Goal: Task Accomplishment & Management: Manage account settings

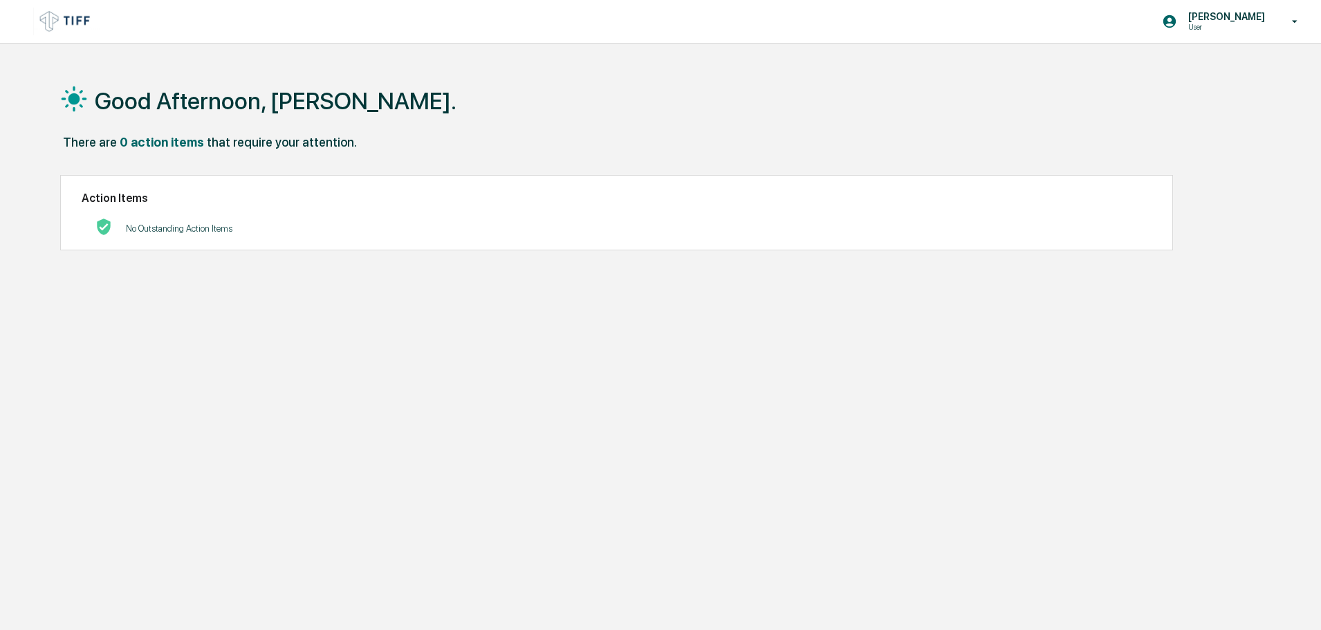
click at [696, 199] on h2 "Action Items" at bounding box center [617, 198] width 1070 height 13
click at [880, 110] on div "Good Afternoon, Catherine." at bounding box center [654, 100] width 1189 height 69
click at [822, 108] on div "Good Afternoon, Catherine." at bounding box center [654, 100] width 1189 height 69
click at [369, 216] on div "No Outstanding Action Items" at bounding box center [617, 228] width 1070 height 28
click at [55, 15] on img at bounding box center [66, 21] width 66 height 27
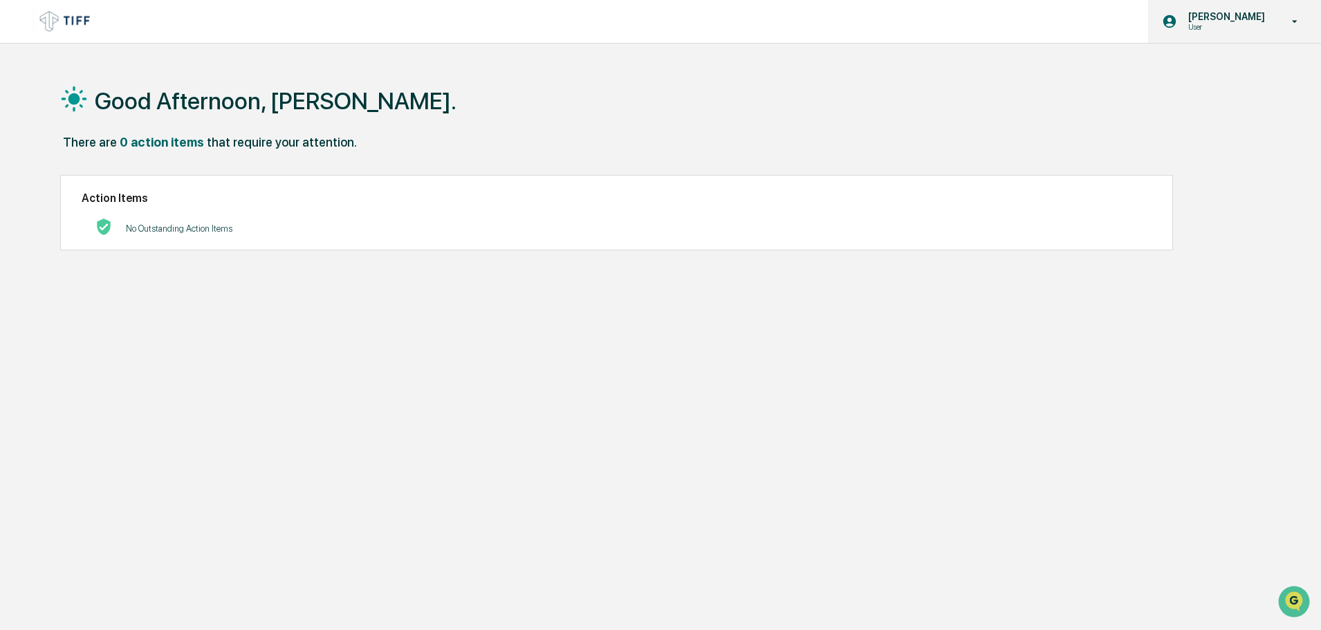
click at [1234, 21] on p "[PERSON_NAME]" at bounding box center [1224, 16] width 95 height 11
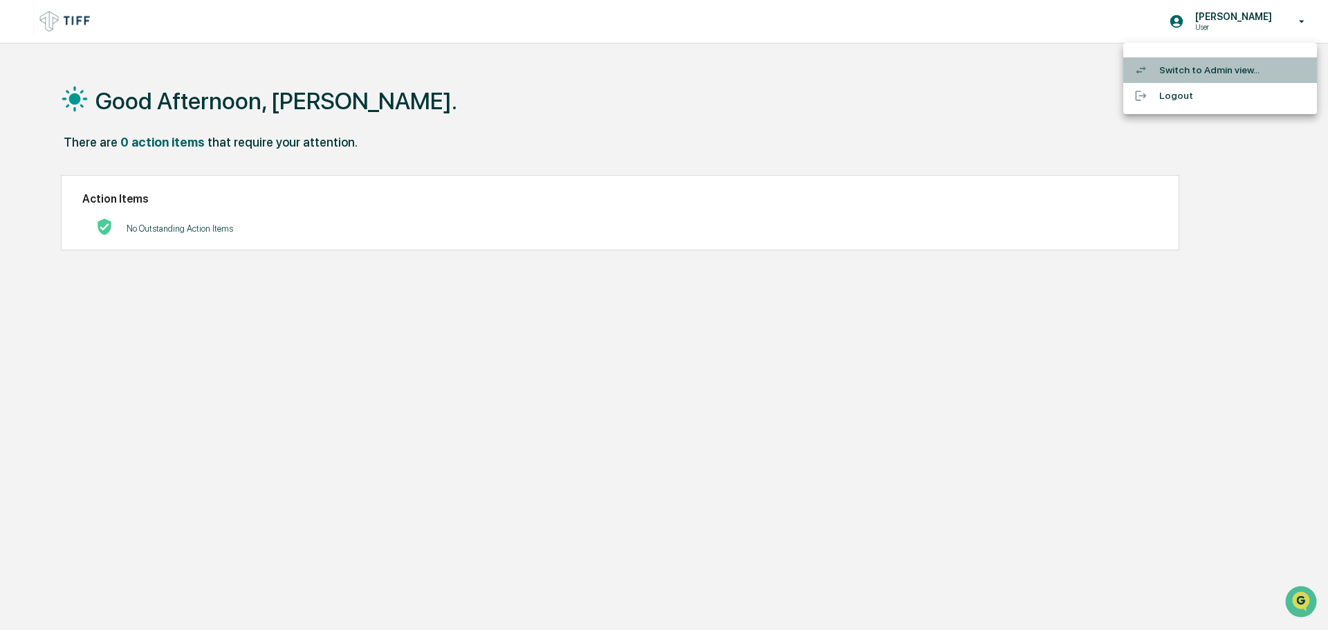
click at [1152, 64] on div at bounding box center [1146, 70] width 25 height 13
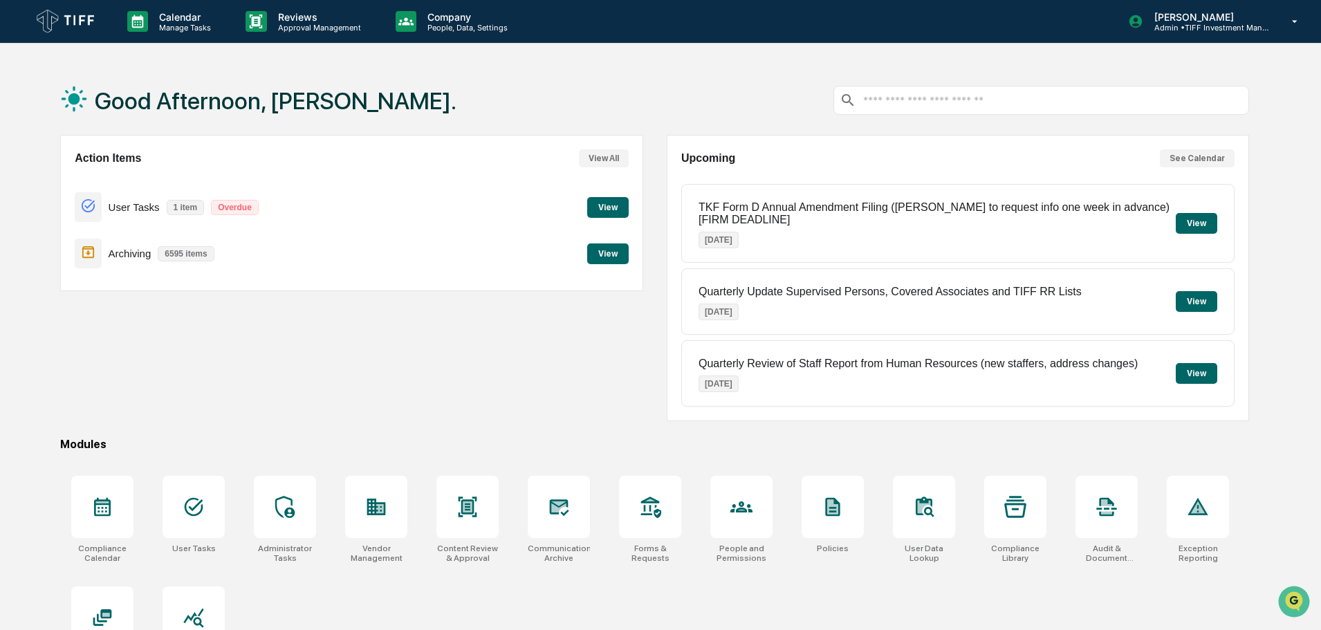
click at [599, 207] on button "View" at bounding box center [607, 207] width 41 height 21
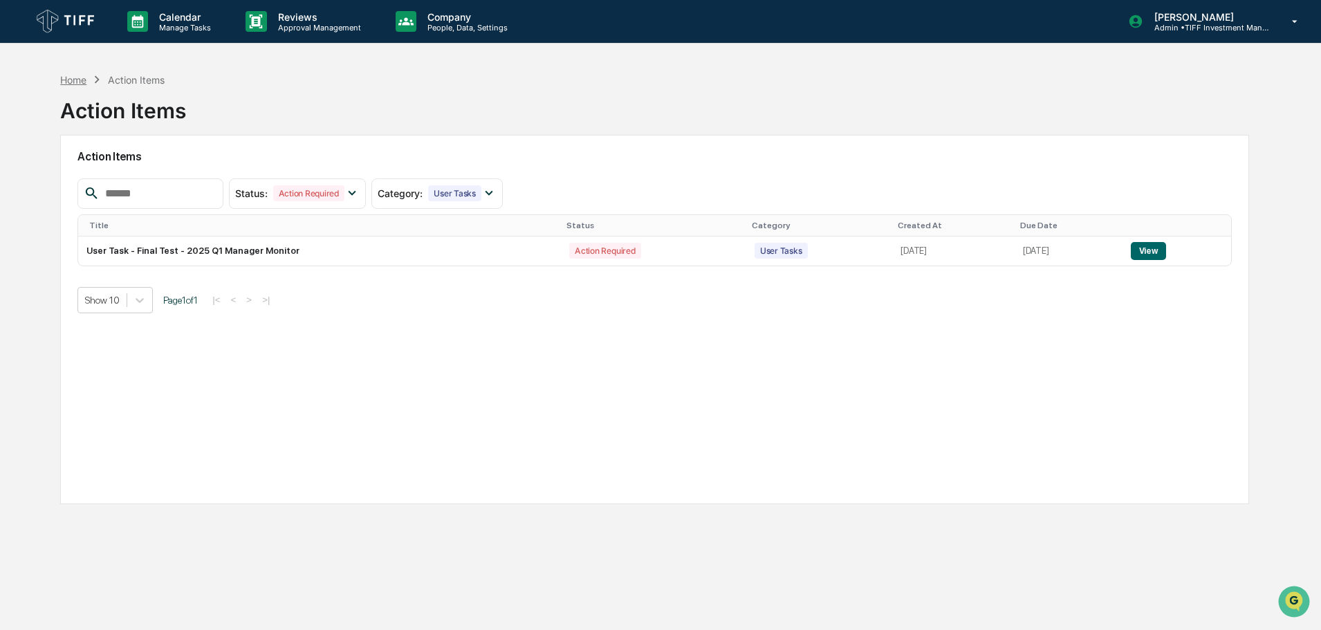
click at [80, 79] on div "Home" at bounding box center [73, 80] width 26 height 12
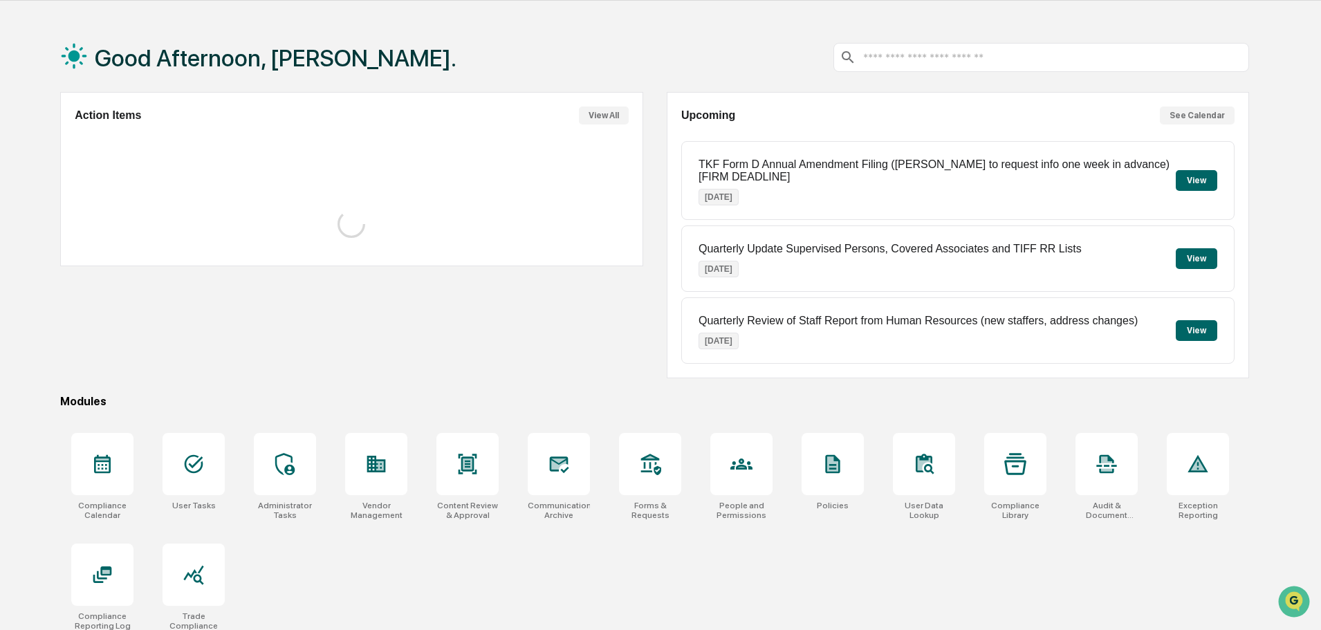
scroll to position [66, 0]
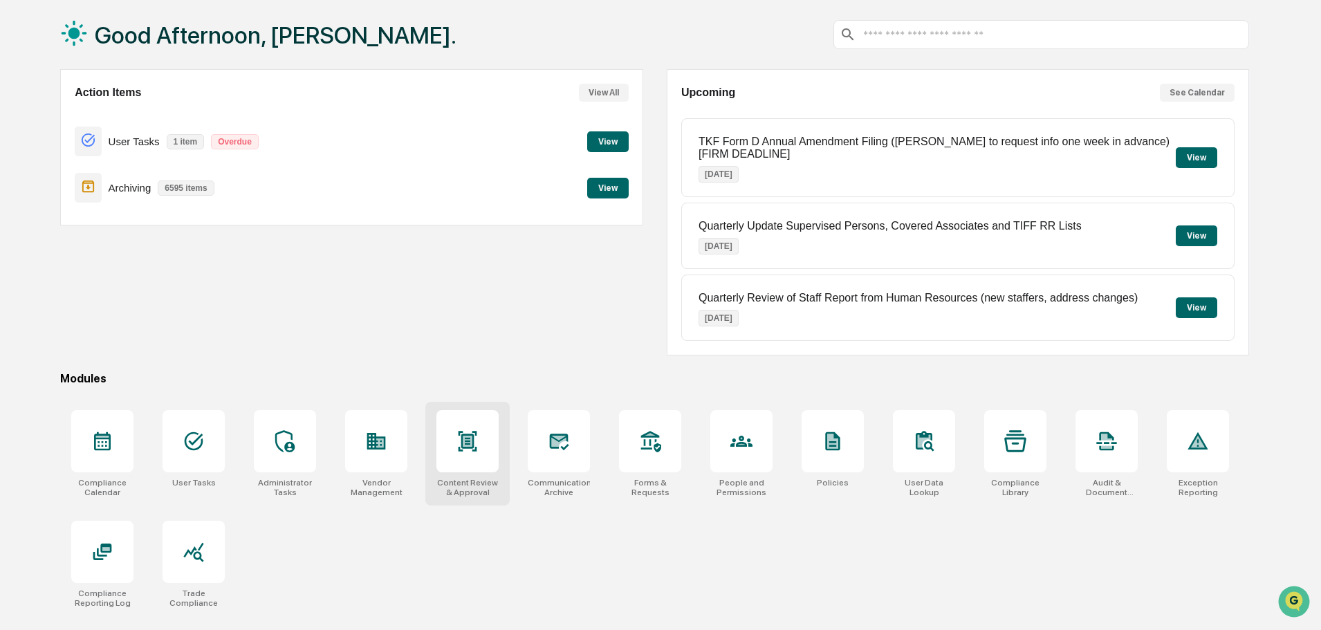
click at [477, 441] on icon at bounding box center [467, 441] width 22 height 22
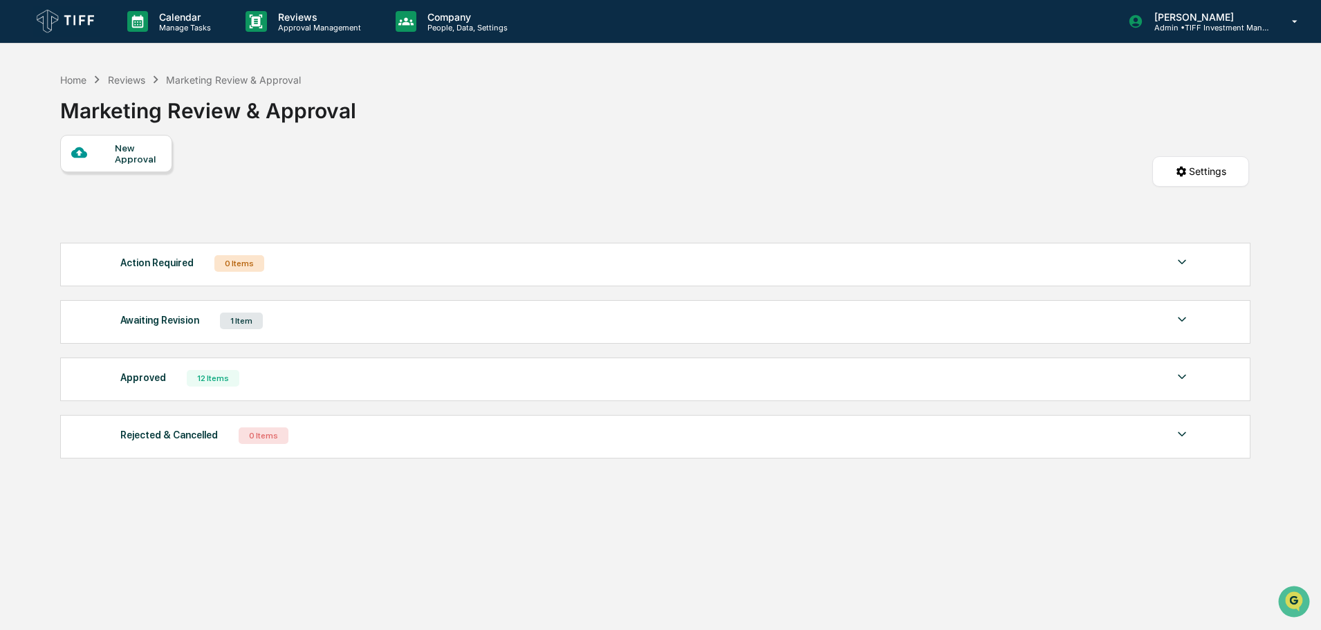
click at [298, 318] on div "Awaiting Revision 1 Item" at bounding box center [655, 320] width 1070 height 19
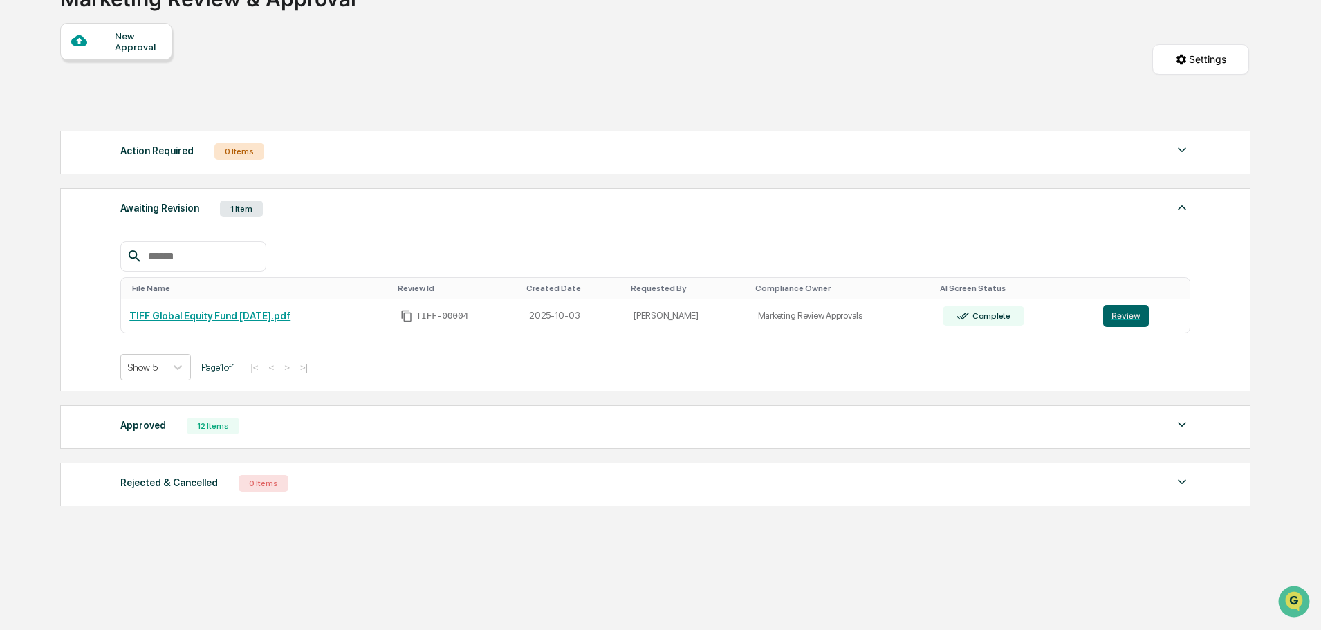
scroll to position [114, 0]
click at [394, 423] on div "Approved 12 Items" at bounding box center [655, 423] width 1070 height 19
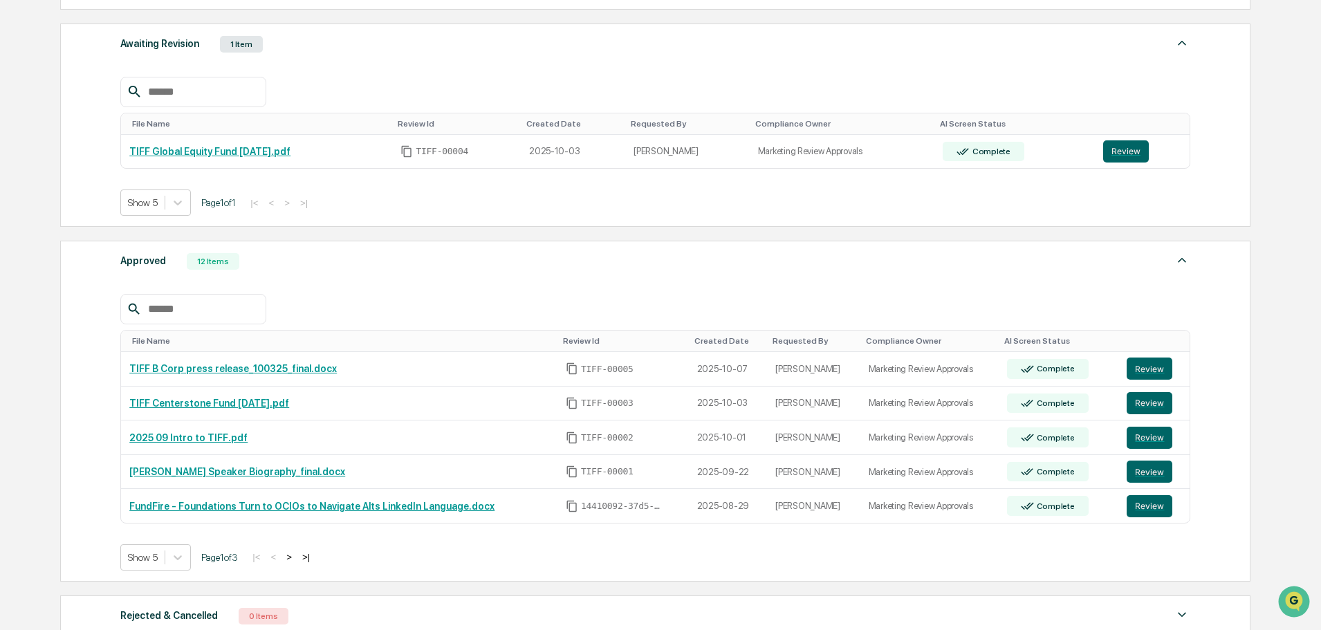
scroll to position [252, 0]
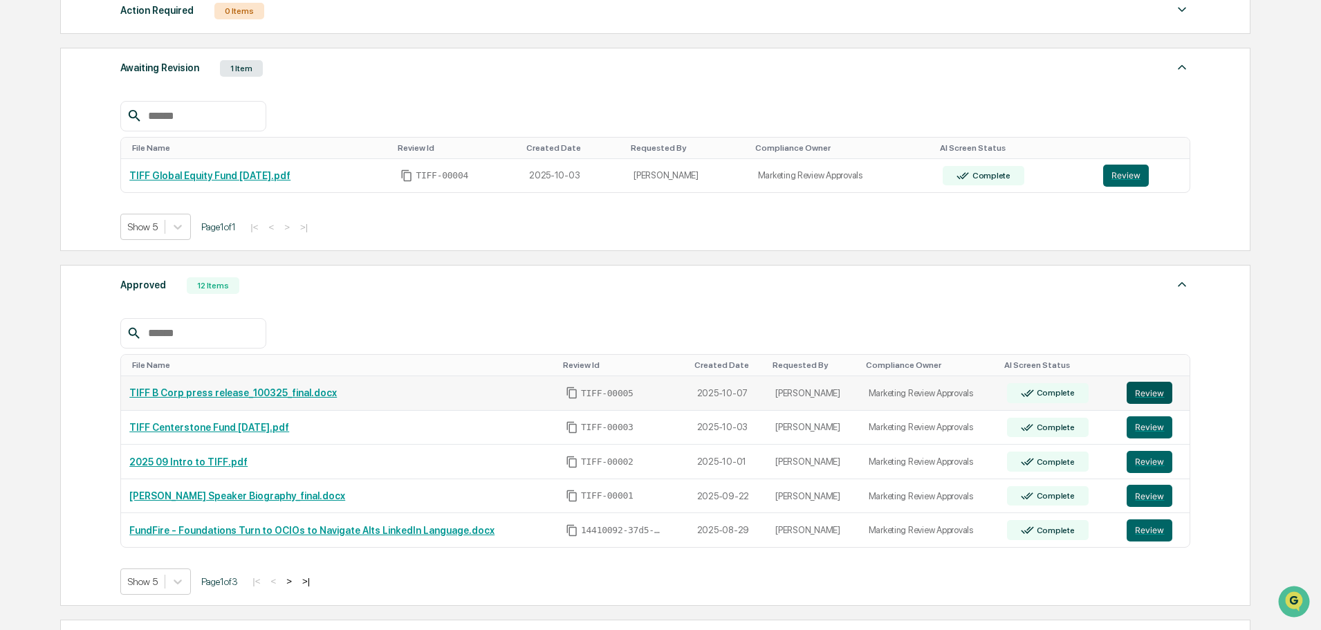
click at [1146, 389] on button "Review" at bounding box center [1150, 393] width 46 height 22
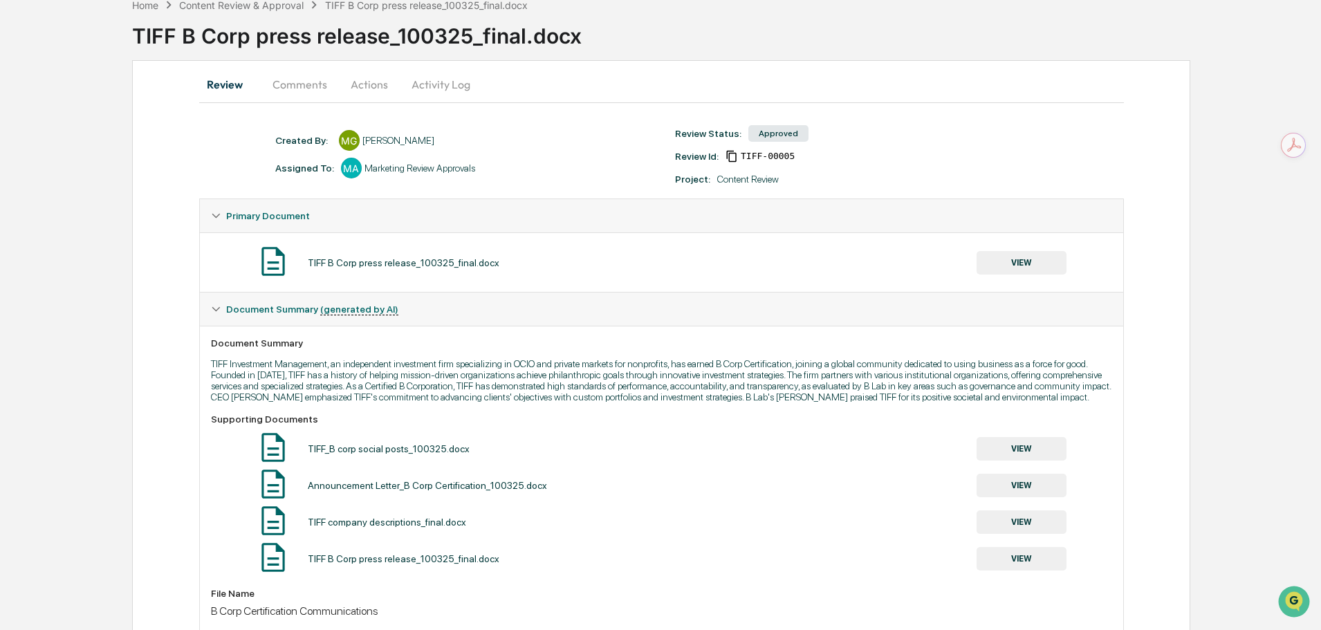
scroll to position [69, 0]
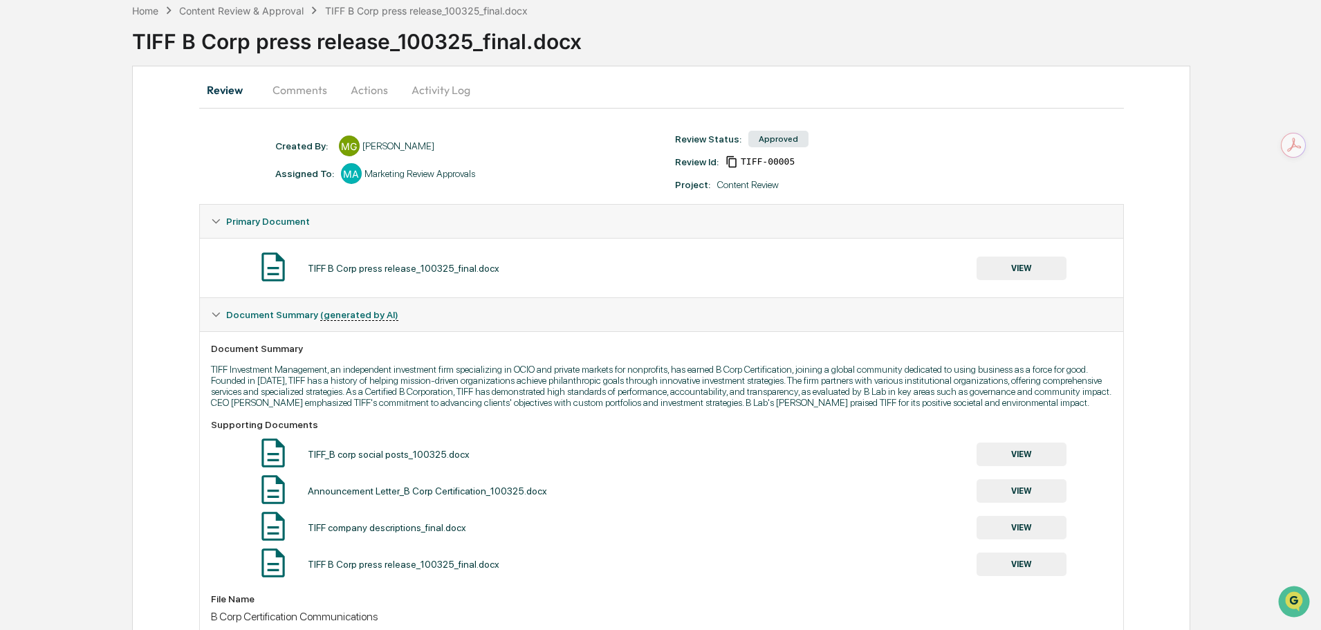
click at [407, 174] on div "Marketing Review Approvals" at bounding box center [420, 173] width 111 height 11
click at [347, 176] on div at bounding box center [351, 173] width 21 height 21
click at [1018, 272] on button "VIEW" at bounding box center [1022, 269] width 90 height 24
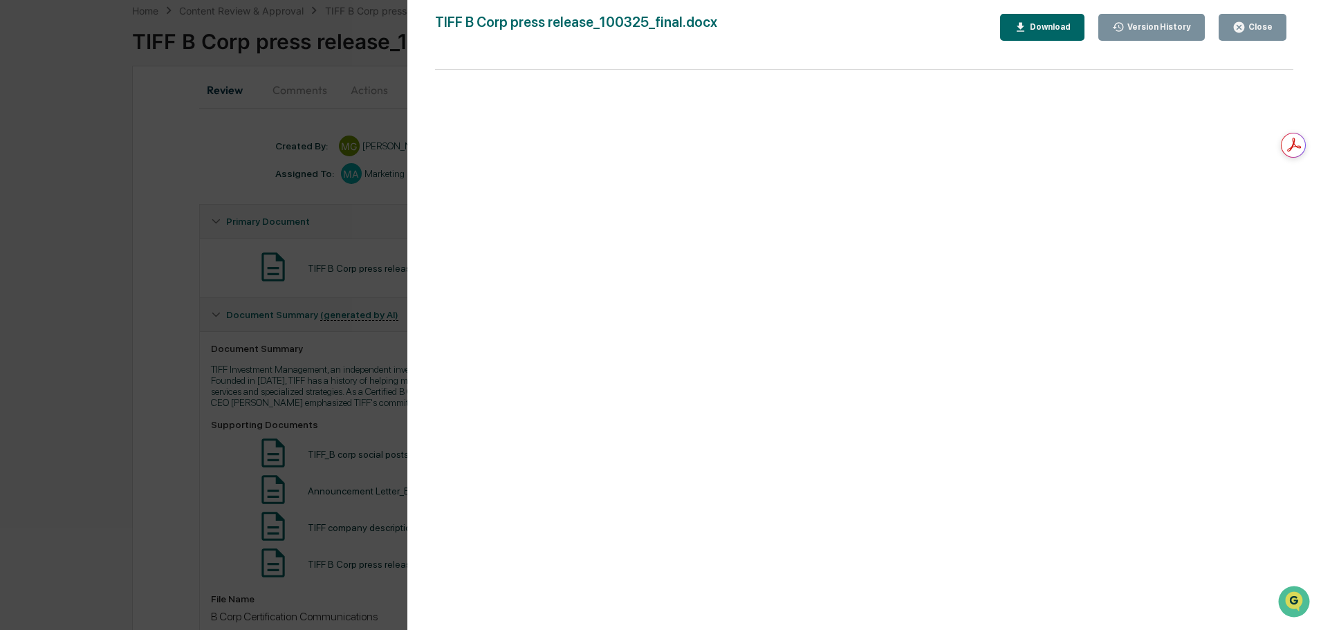
click at [297, 187] on div "Version History 10/07/2025, 03:12 PM Madelyn Grajales TIFF B Corp press release…" at bounding box center [660, 315] width 1321 height 630
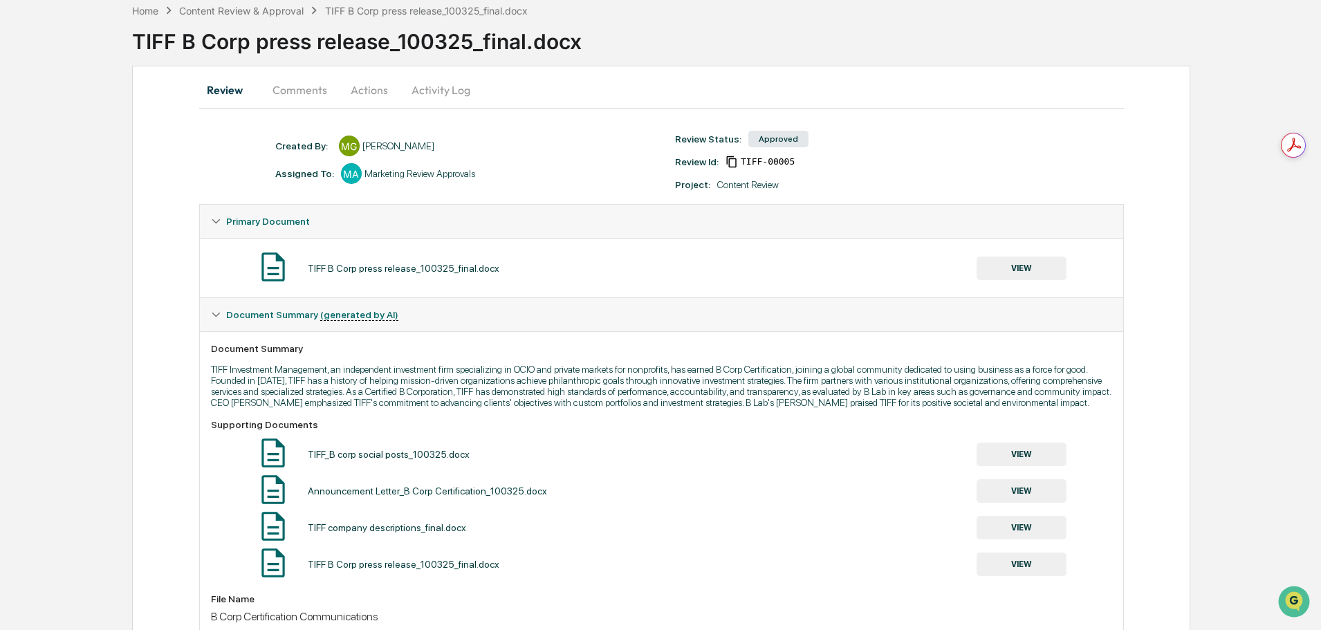
click at [297, 87] on button "Comments" at bounding box center [299, 89] width 77 height 33
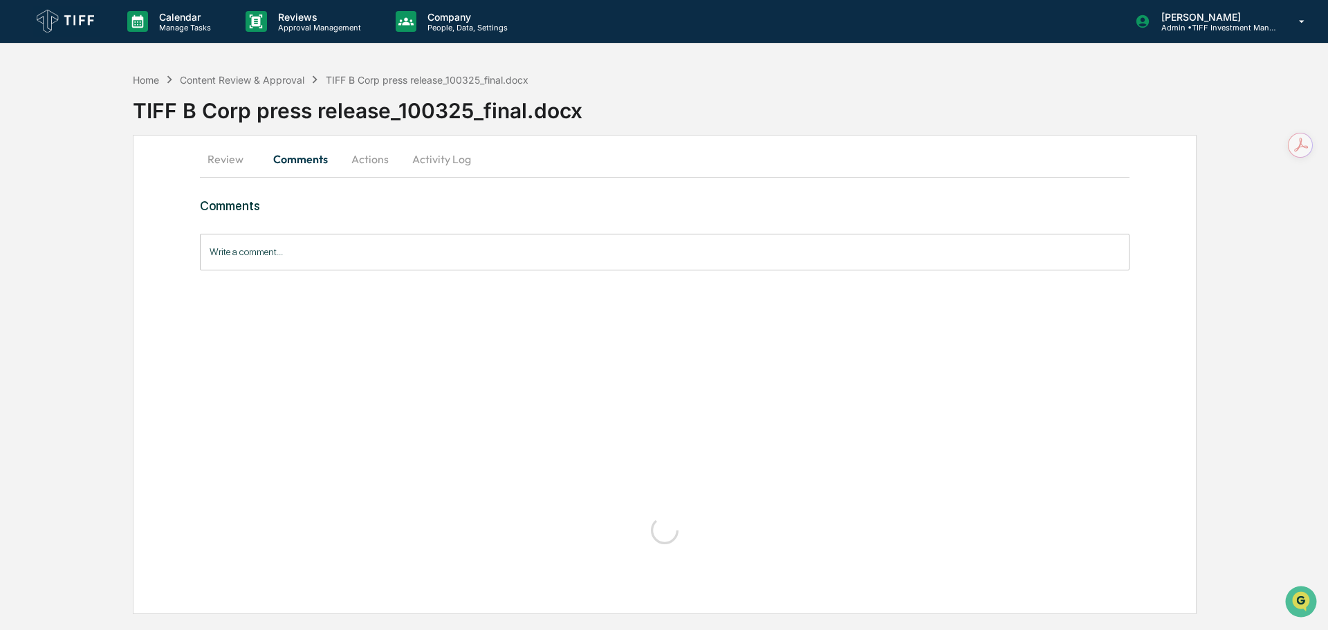
click at [365, 152] on button "Actions" at bounding box center [370, 158] width 62 height 33
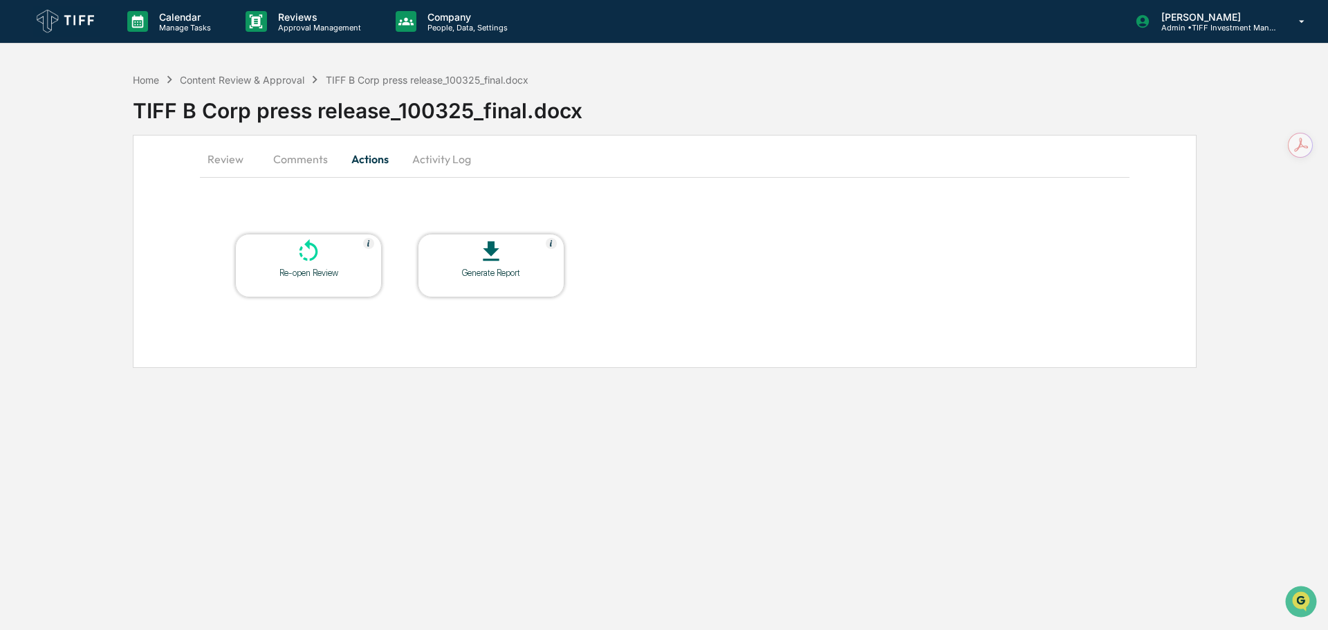
click at [218, 164] on button "Review" at bounding box center [231, 158] width 62 height 33
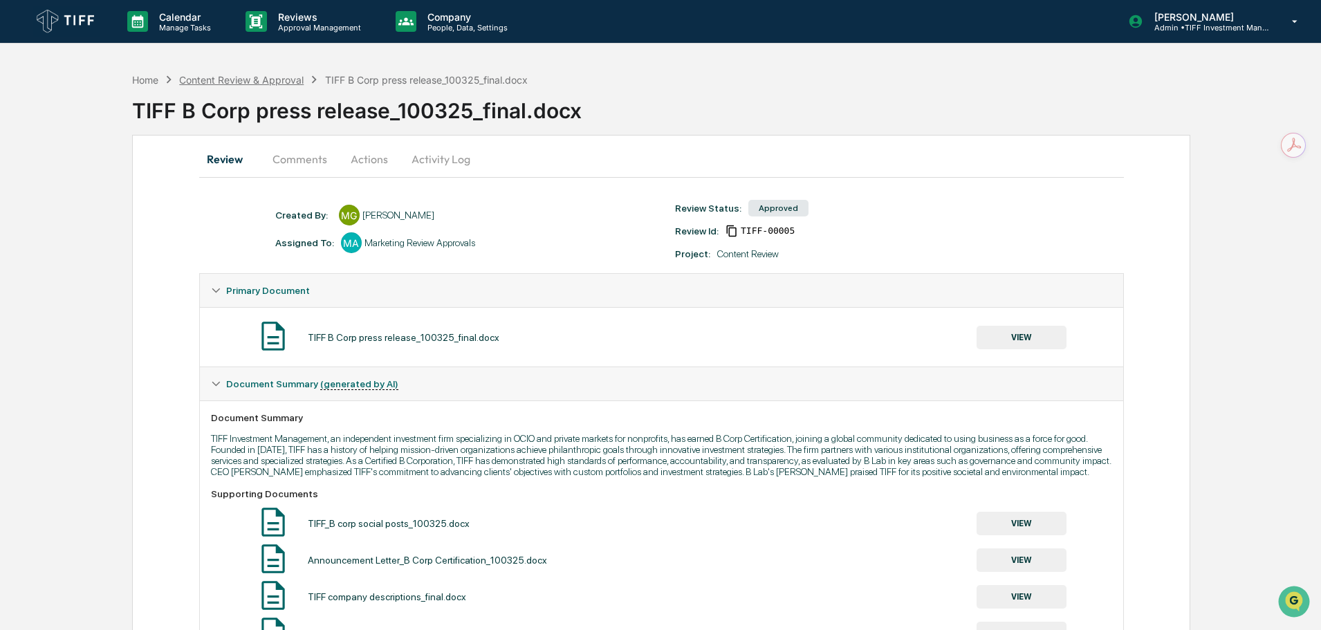
click at [207, 77] on div "Content Review & Approval" at bounding box center [241, 80] width 124 height 12
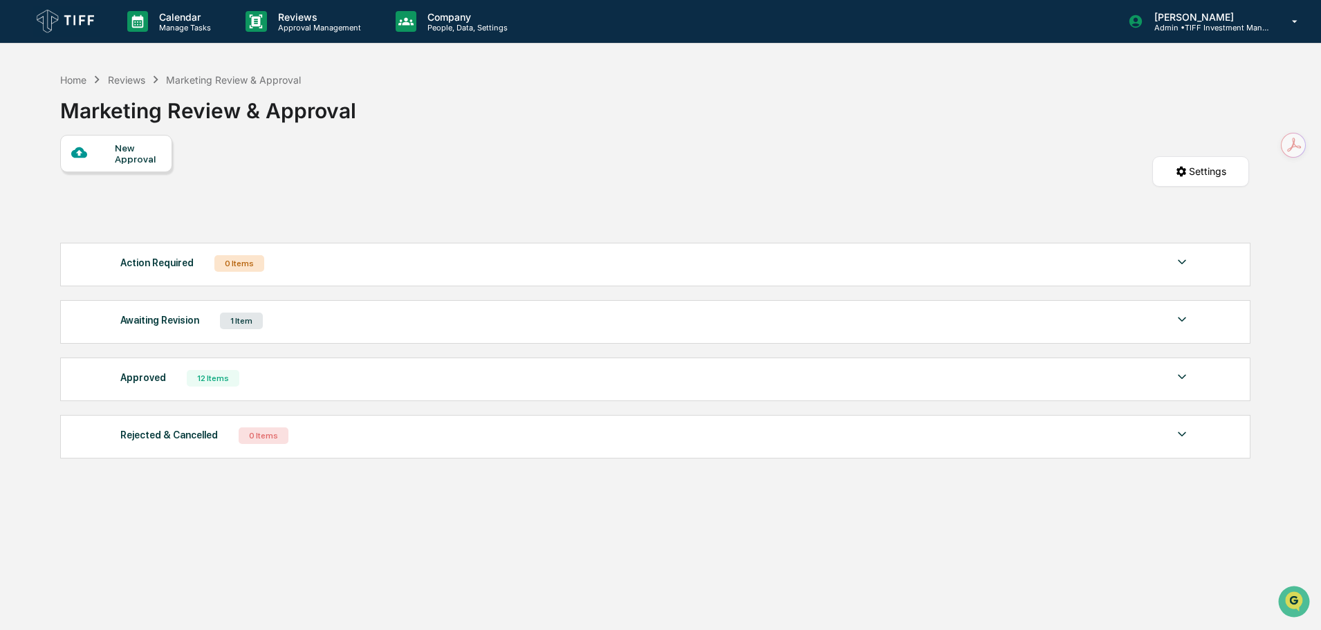
click at [320, 329] on div "Awaiting Revision 1 Item" at bounding box center [655, 320] width 1070 height 19
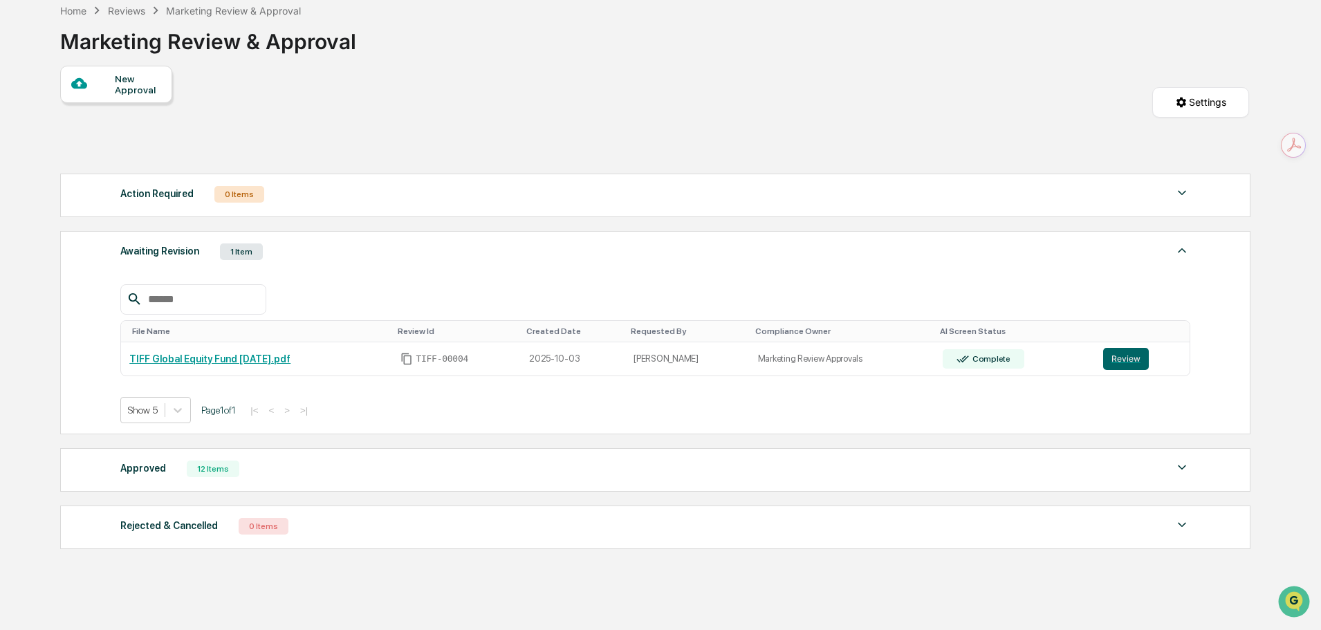
click at [321, 473] on div "Approved 12 Items" at bounding box center [655, 468] width 1070 height 19
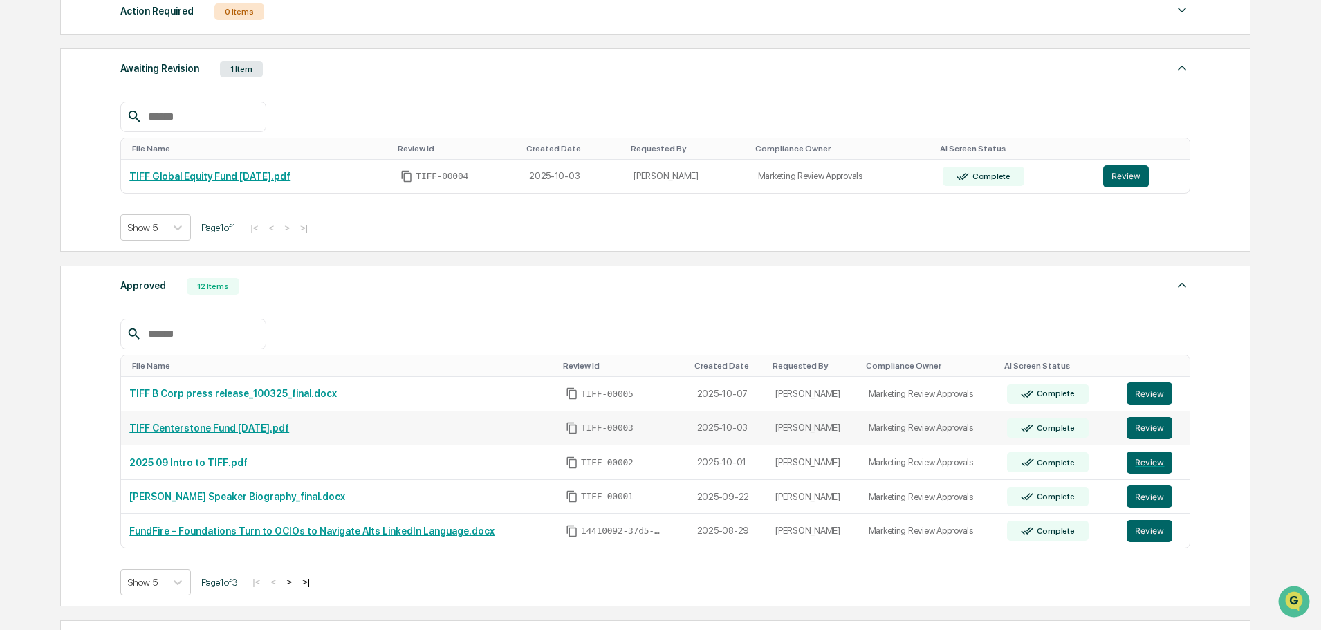
scroll to position [277, 0]
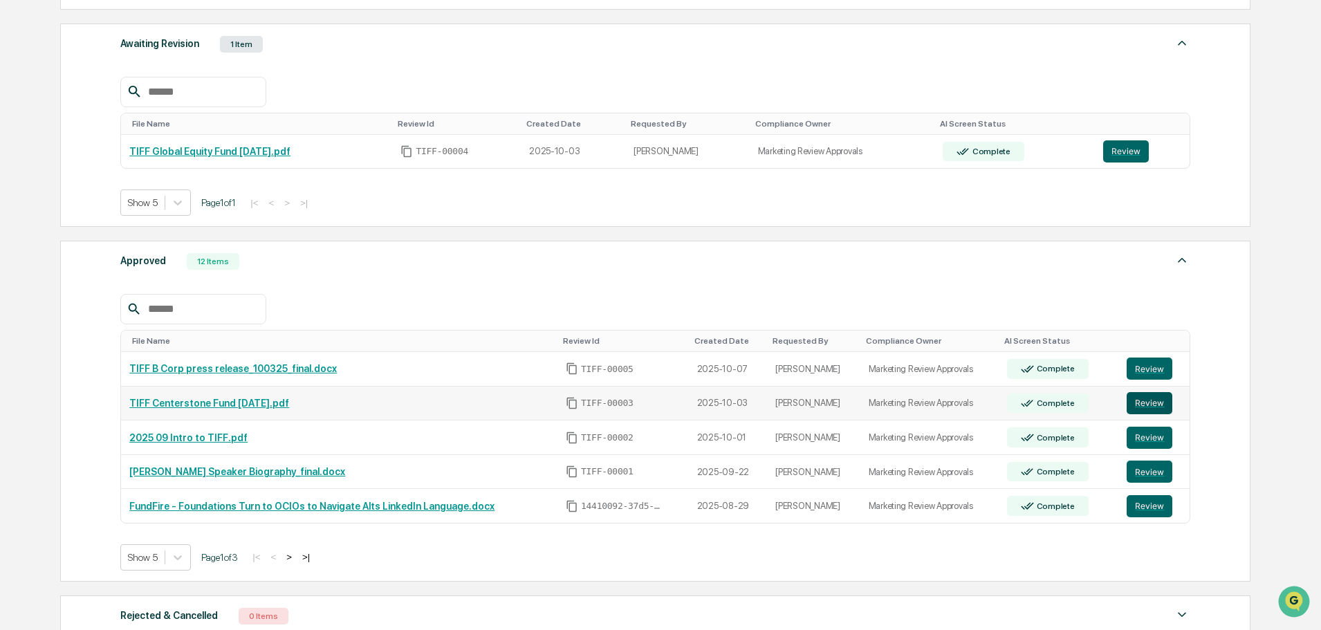
click at [1143, 398] on button "Review" at bounding box center [1150, 403] width 46 height 22
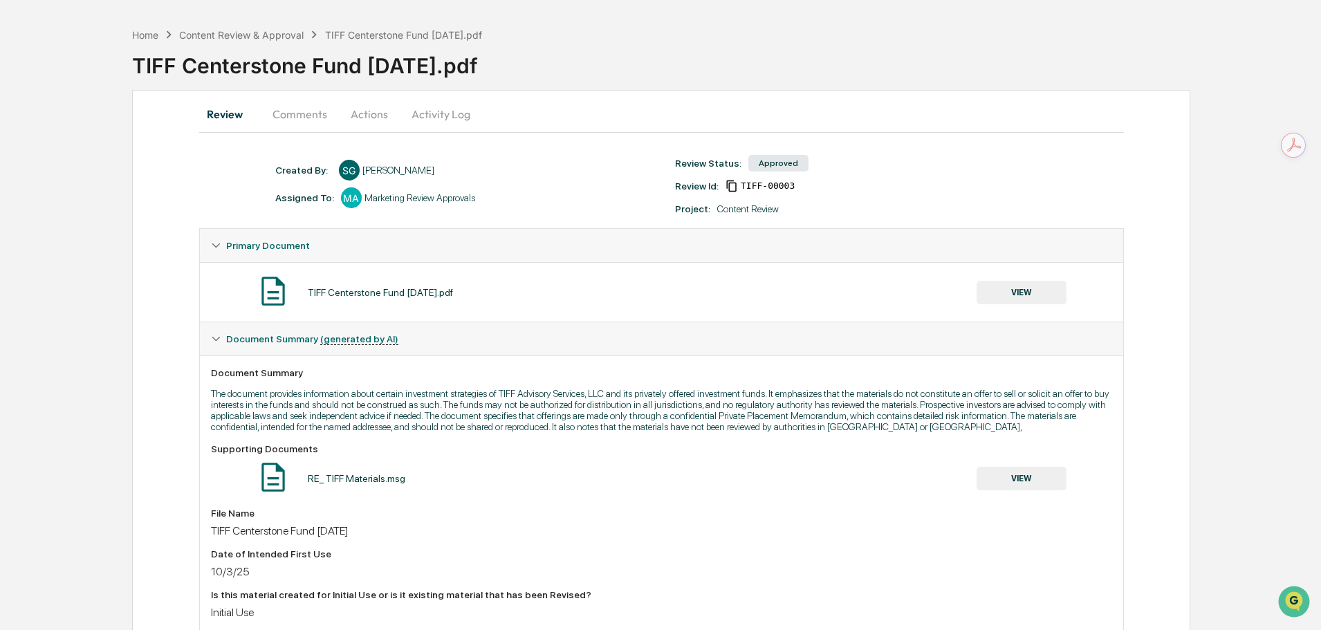
scroll to position [69, 0]
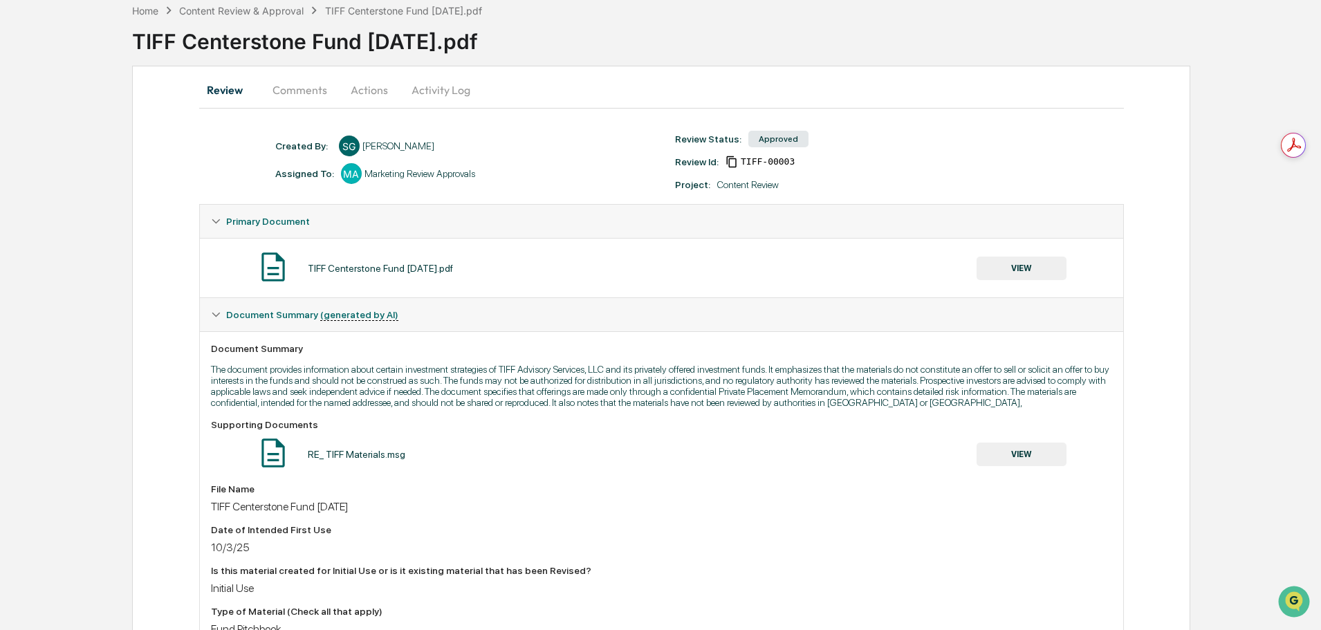
click at [1002, 261] on button "VIEW" at bounding box center [1022, 269] width 90 height 24
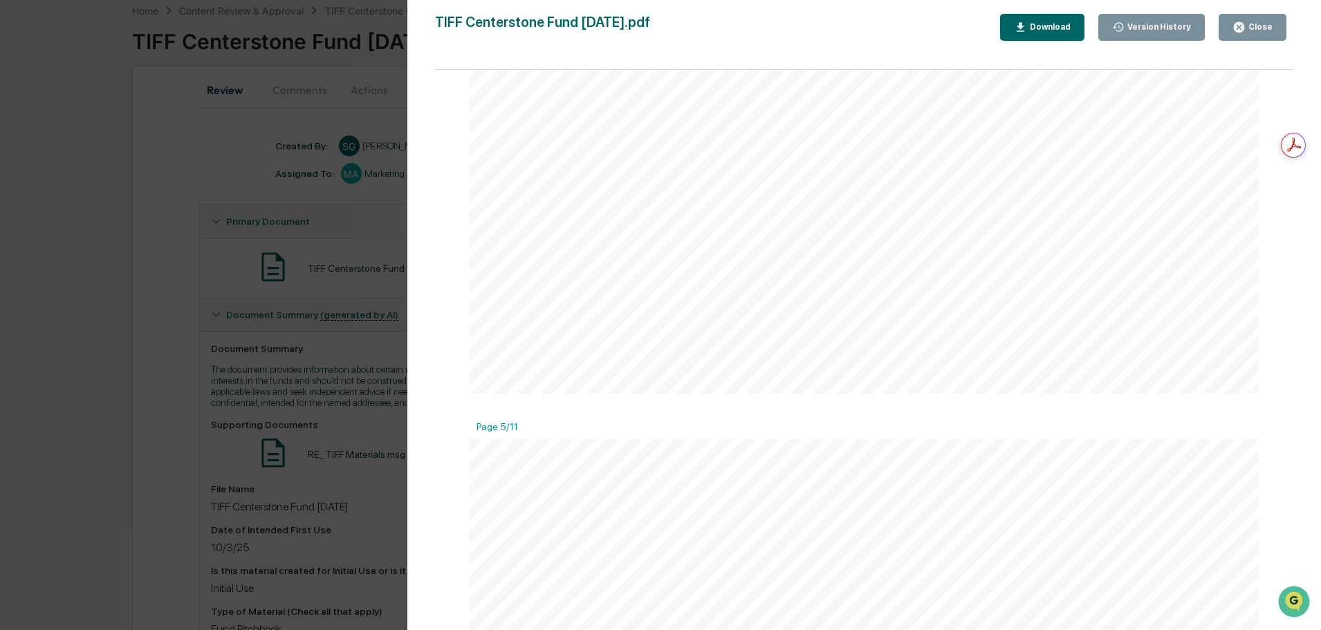
scroll to position [0, 0]
click at [1040, 31] on div "Download" at bounding box center [1049, 27] width 44 height 10
click at [387, 506] on div "Version History 10/03/2025, 03:31 PM Samantha Gross TIFF Centerstone Fund 06.30…" at bounding box center [660, 315] width 1321 height 630
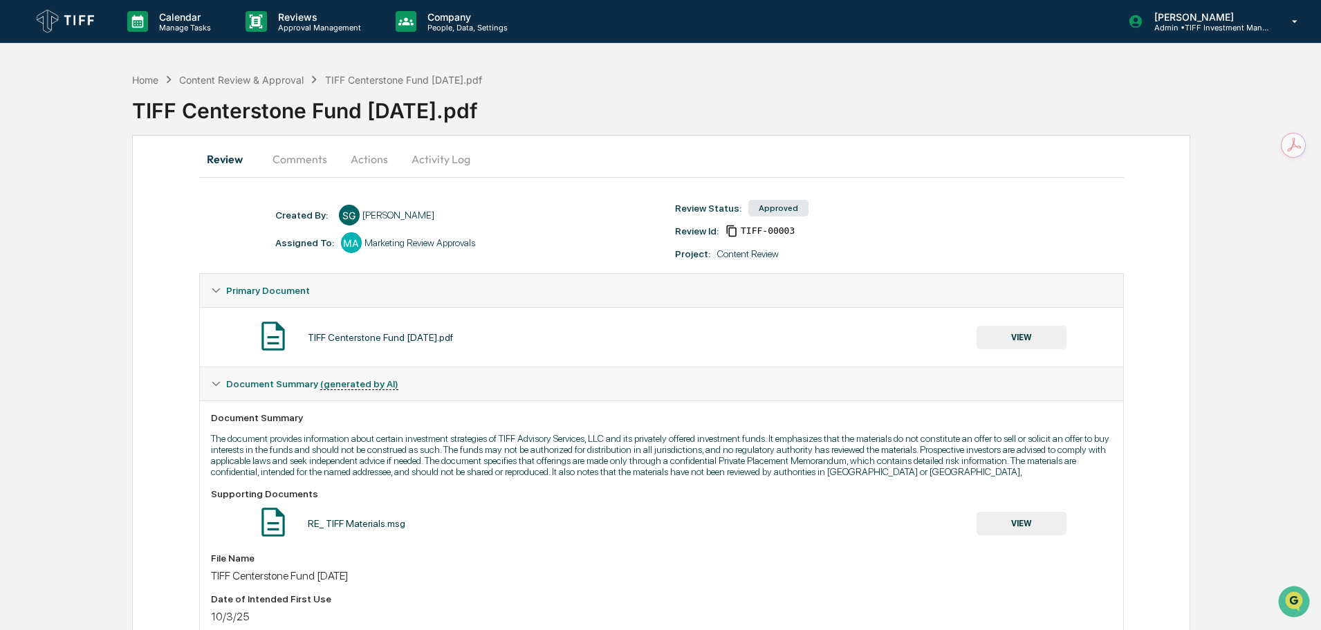
click at [299, 158] on button "Comments" at bounding box center [299, 158] width 77 height 33
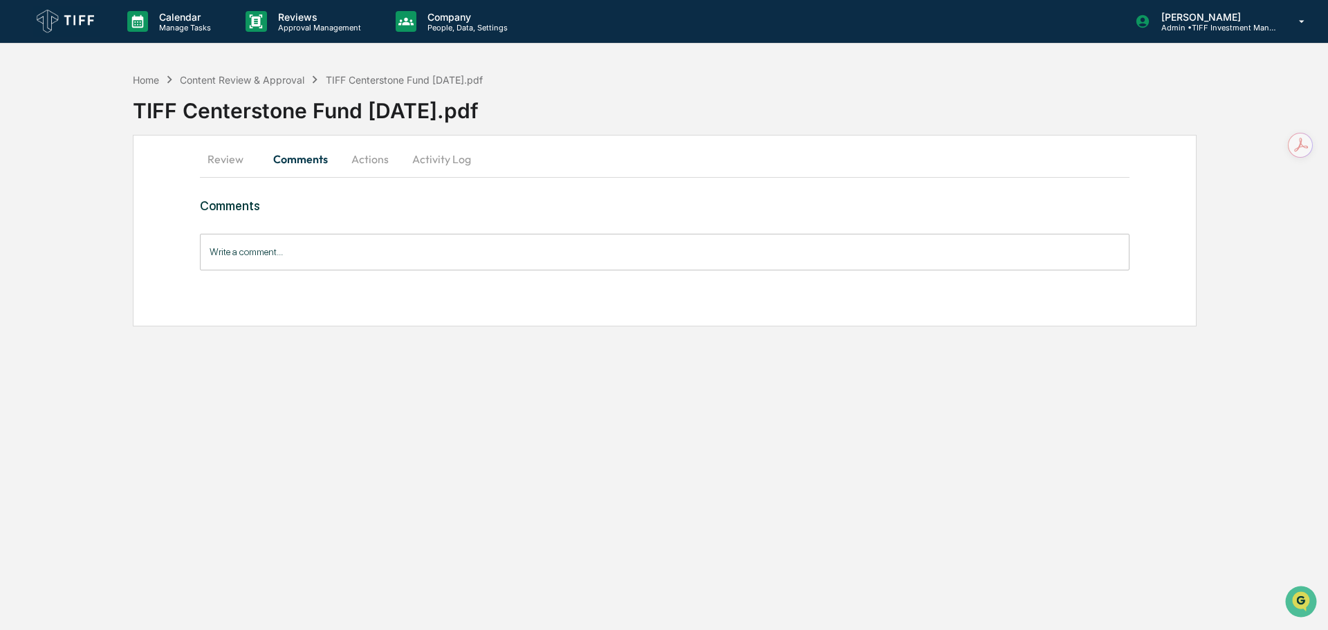
click at [368, 160] on button "Actions" at bounding box center [370, 158] width 62 height 33
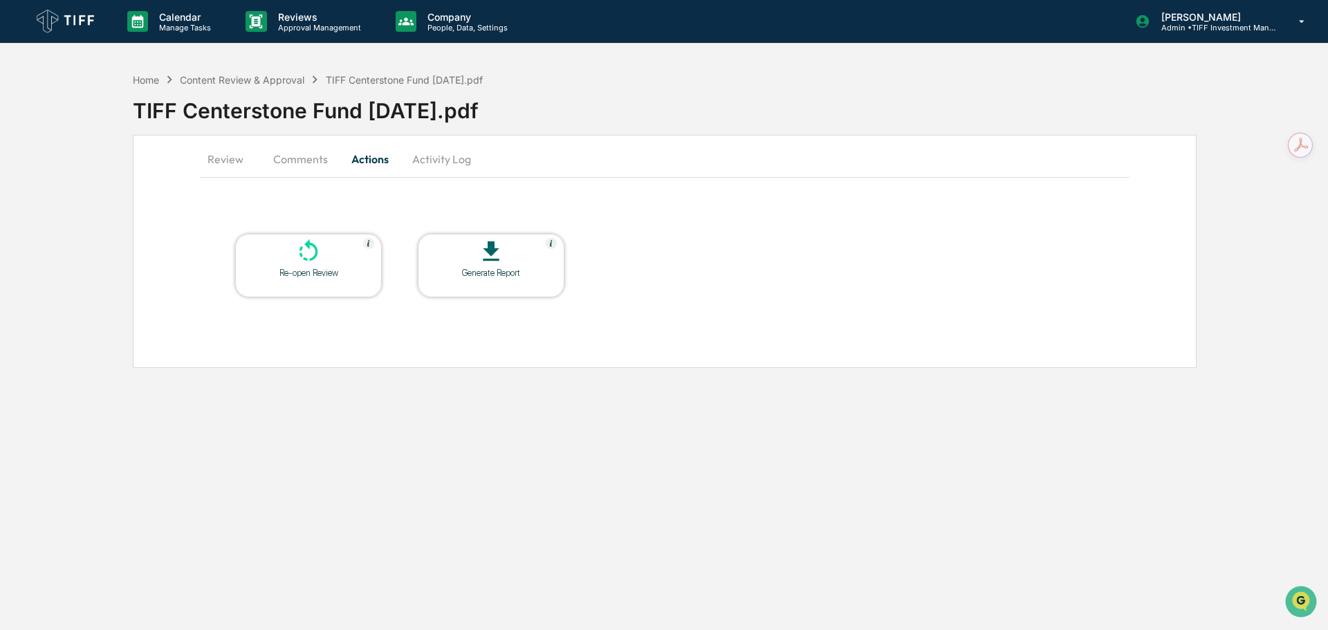
click at [423, 162] on button "Activity Log" at bounding box center [441, 158] width 81 height 33
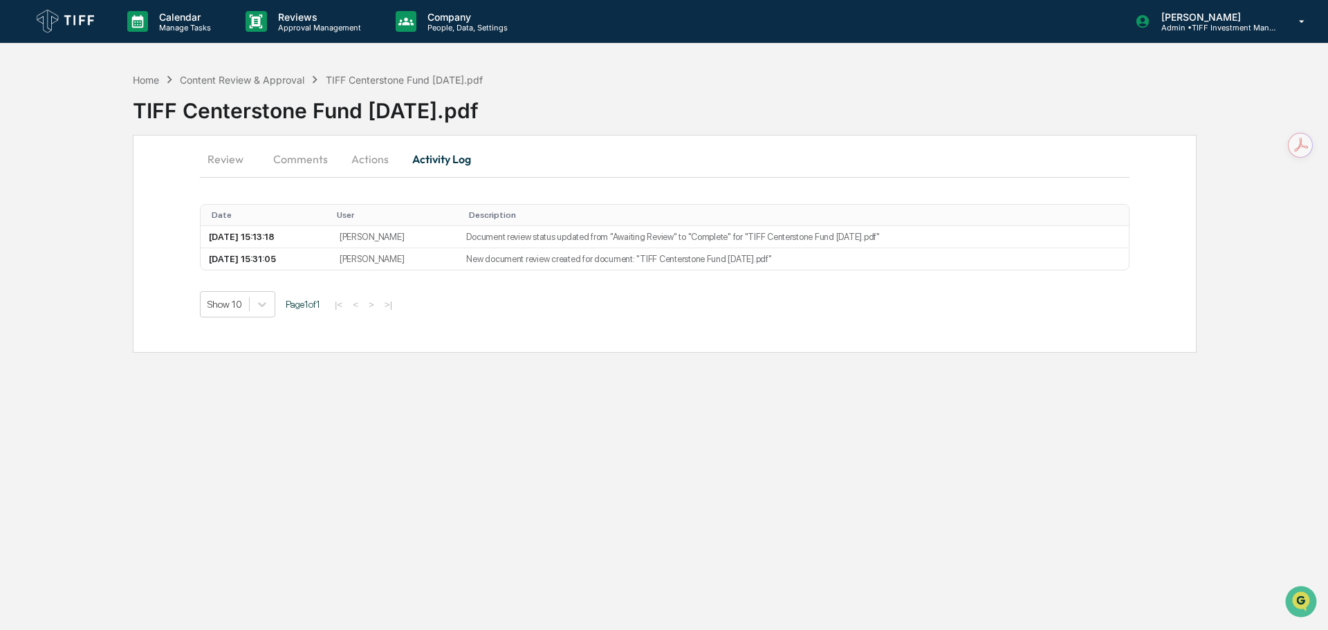
click at [248, 161] on button "Review" at bounding box center [231, 158] width 62 height 33
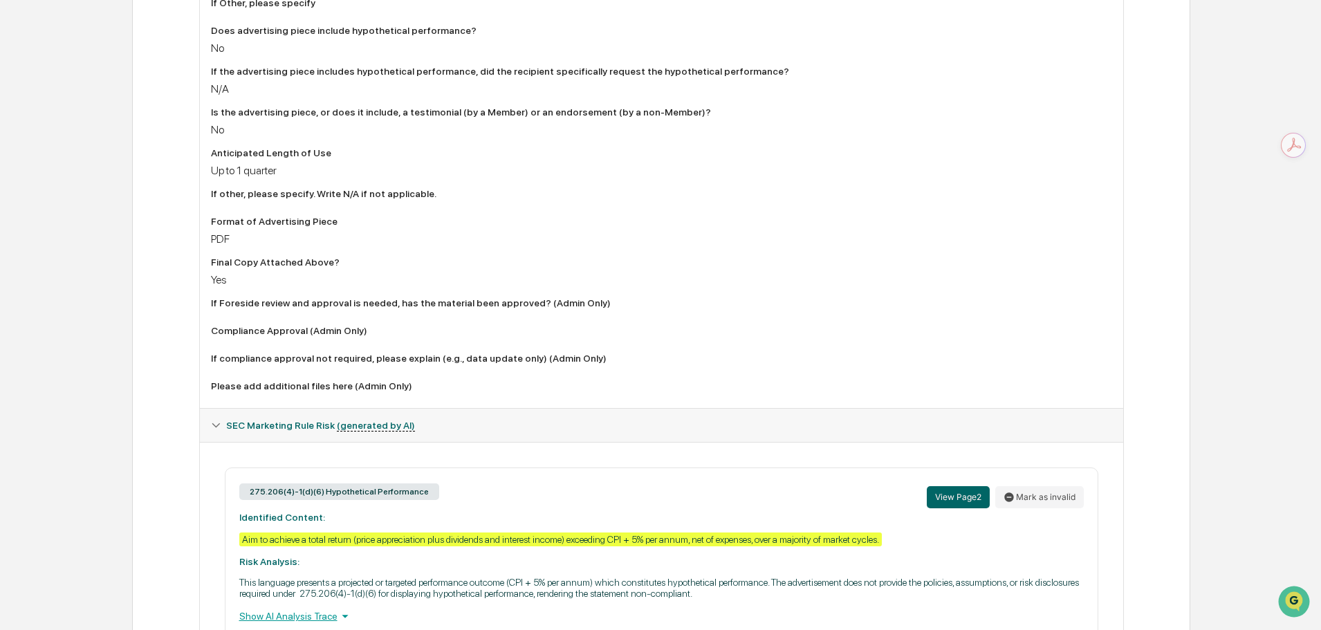
scroll to position [1290, 0]
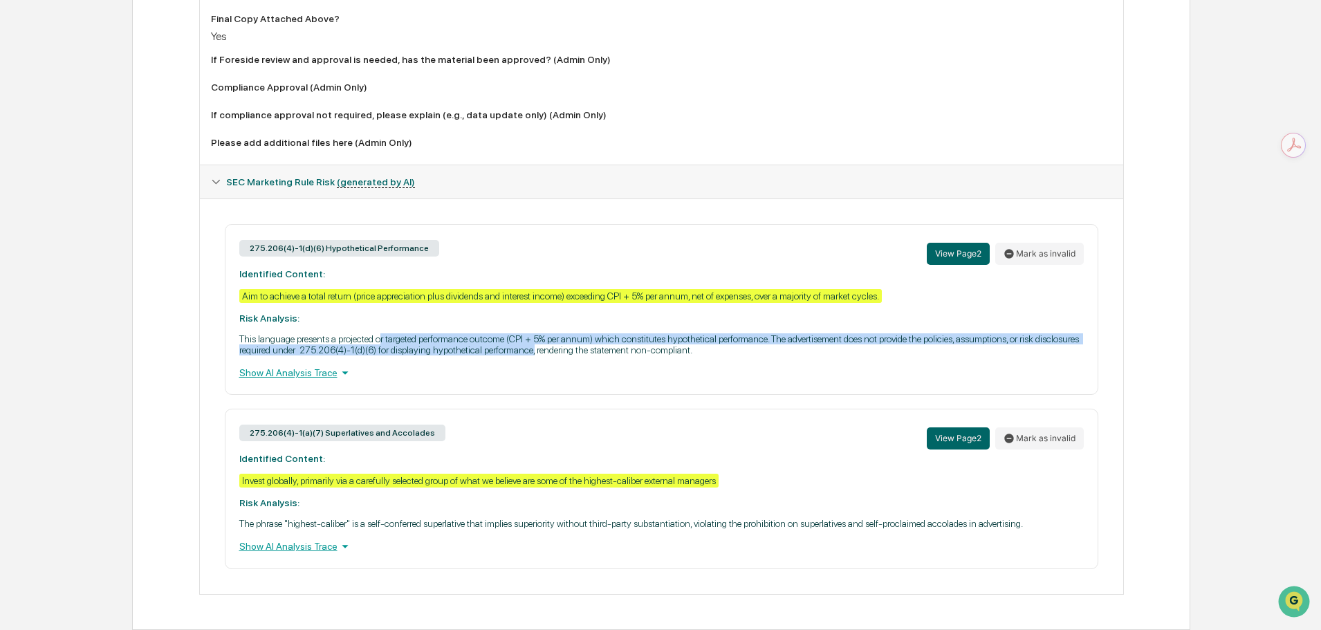
drag, startPoint x: 385, startPoint y: 341, endPoint x: 618, endPoint y: 348, distance: 233.2
click at [618, 348] on p "This language presents a projected or targeted performance outcome (CPI + 5% pe…" at bounding box center [661, 344] width 845 height 22
drag, startPoint x: 596, startPoint y: 338, endPoint x: 747, endPoint y: 351, distance: 151.4
click at [747, 351] on p "This language presents a projected or targeted performance outcome (CPI + 5% pe…" at bounding box center [661, 344] width 845 height 22
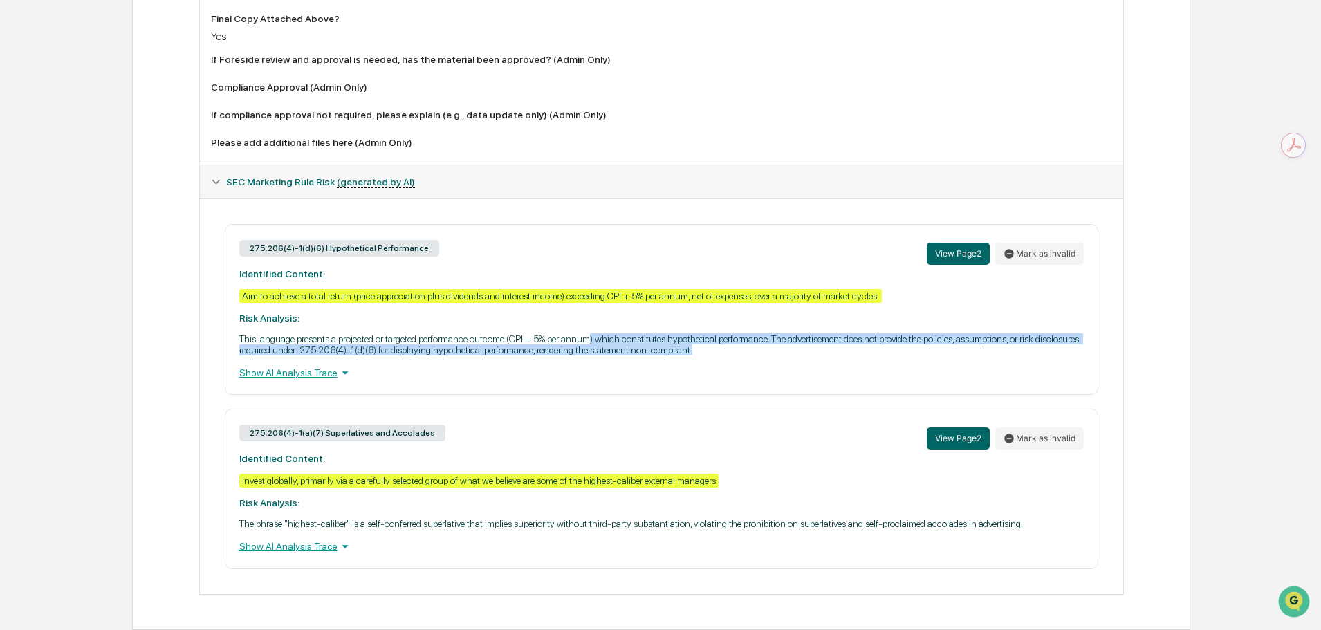
click at [748, 351] on p "This language presents a projected or targeted performance outcome (CPI + 5% pe…" at bounding box center [661, 344] width 845 height 22
drag, startPoint x: 374, startPoint y: 342, endPoint x: 705, endPoint y: 349, distance: 330.7
click at [705, 349] on p "This language presents a projected or targeted performance outcome (CPI + 5% pe…" at bounding box center [661, 344] width 845 height 22
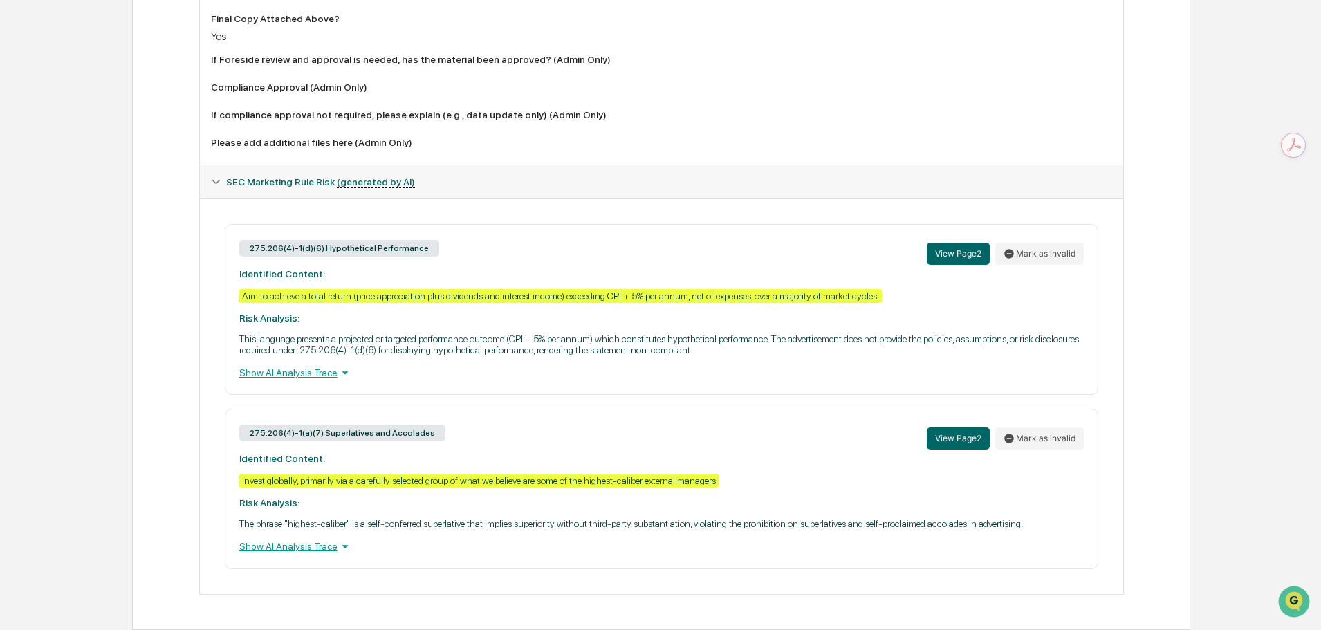
click at [737, 351] on p "This language presents a projected or targeted performance outcome (CPI + 5% pe…" at bounding box center [661, 344] width 845 height 22
click at [343, 380] on icon at bounding box center [345, 372] width 15 height 15
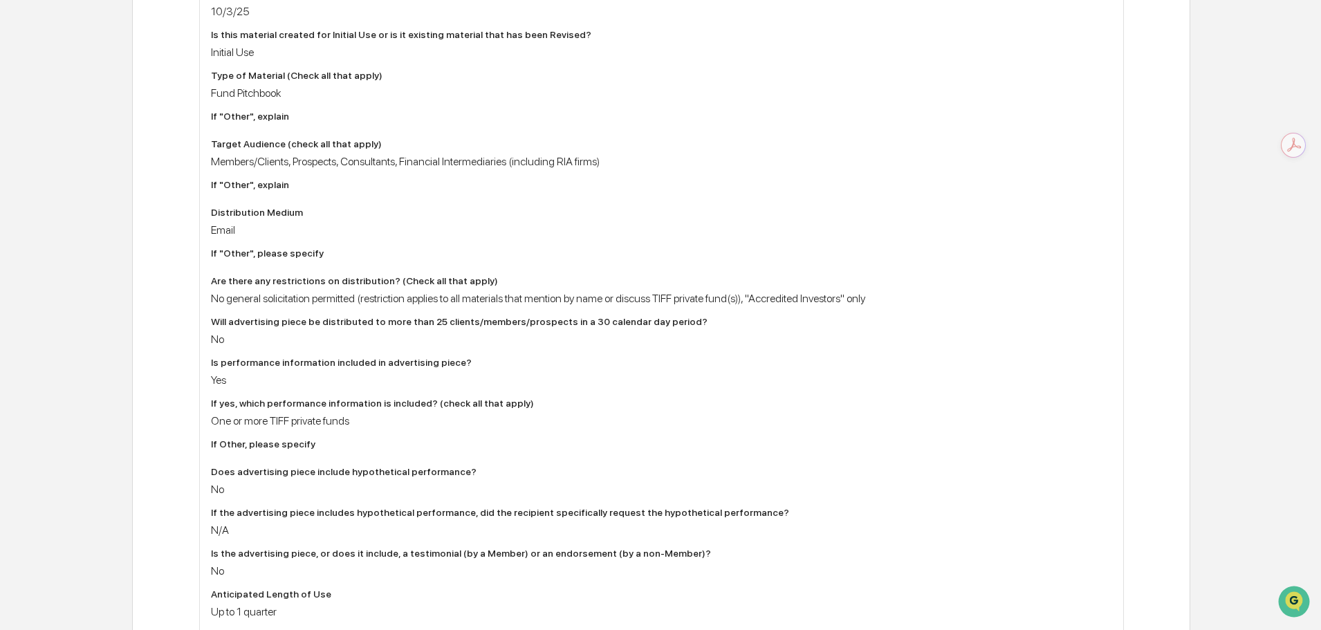
scroll to position [1360, 0]
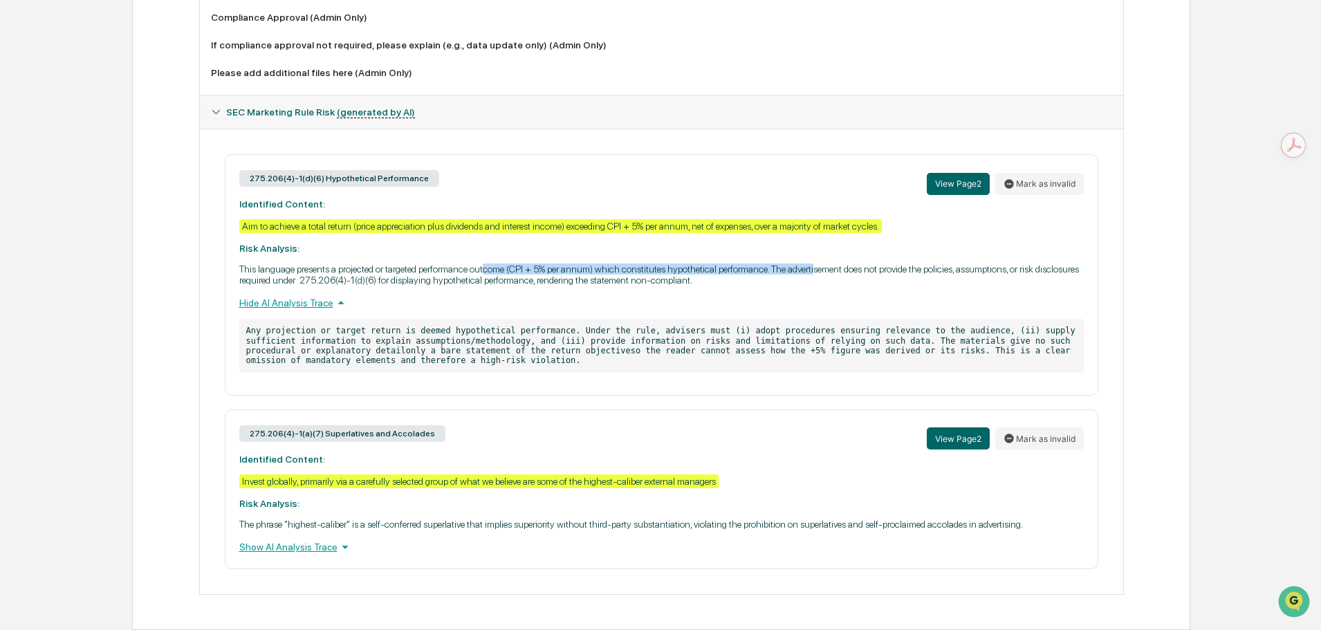
drag, startPoint x: 489, startPoint y: 268, endPoint x: 823, endPoint y: 268, distance: 334.1
click at [823, 268] on p "This language presents a projected or targeted performance outcome (CPI + 5% pe…" at bounding box center [661, 275] width 845 height 22
click at [804, 281] on p "This language presents a projected or targeted performance outcome (CPI + 5% pe…" at bounding box center [661, 275] width 845 height 22
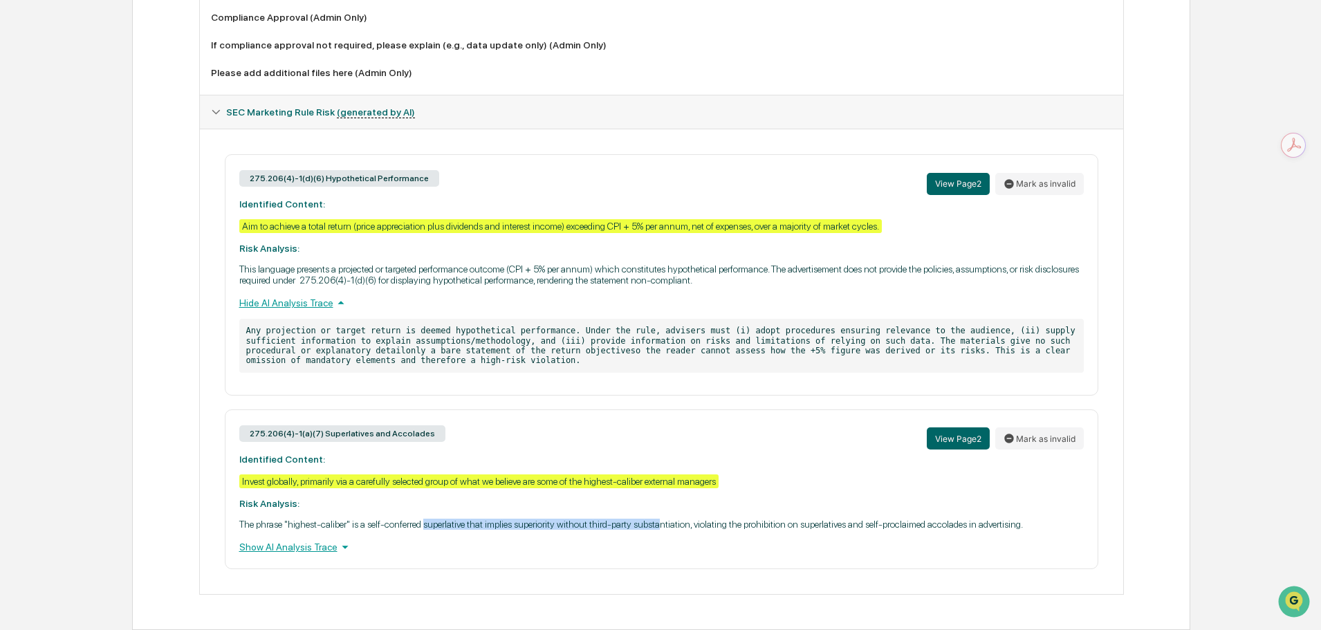
drag, startPoint x: 427, startPoint y: 525, endPoint x: 663, endPoint y: 528, distance: 236.6
click at [663, 528] on p "The phrase "highest-caliber" is a self-conferred superlative that implies super…" at bounding box center [661, 524] width 845 height 11
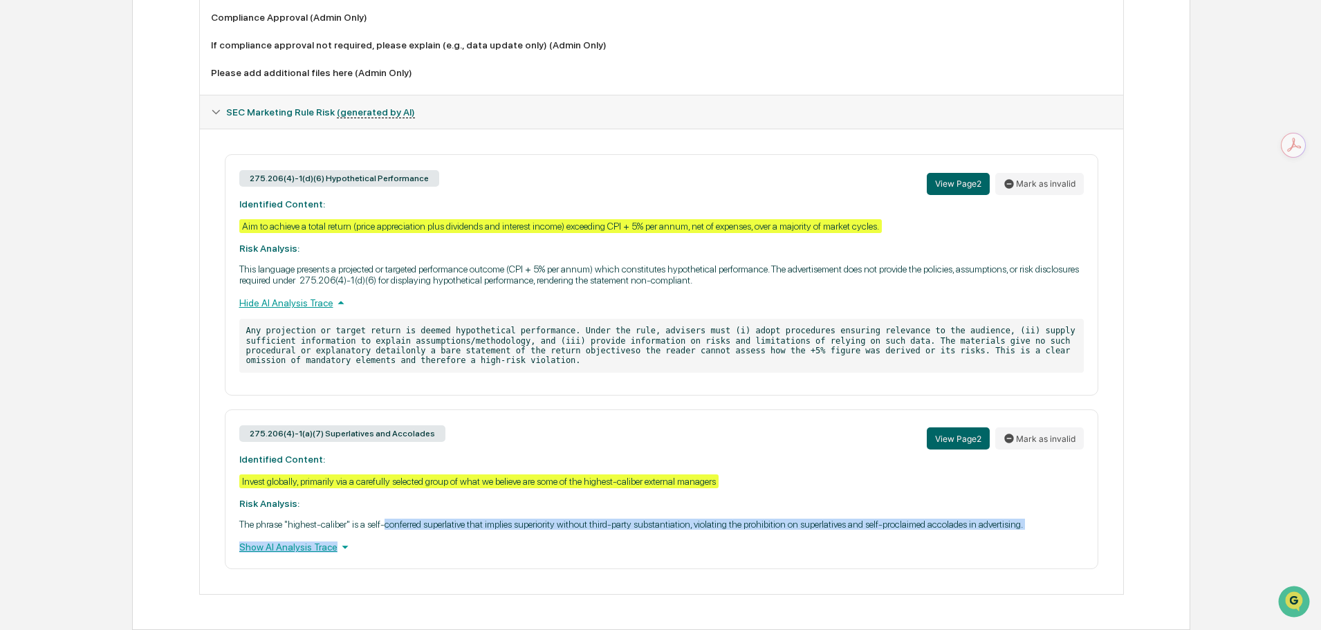
drag, startPoint x: 387, startPoint y: 528, endPoint x: 672, endPoint y: 532, distance: 284.3
click at [672, 532] on div "275.206(4)-1(a)(7) Superlatives and Accolades View Page 2 Mark as invalid Ident…" at bounding box center [662, 489] width 874 height 160
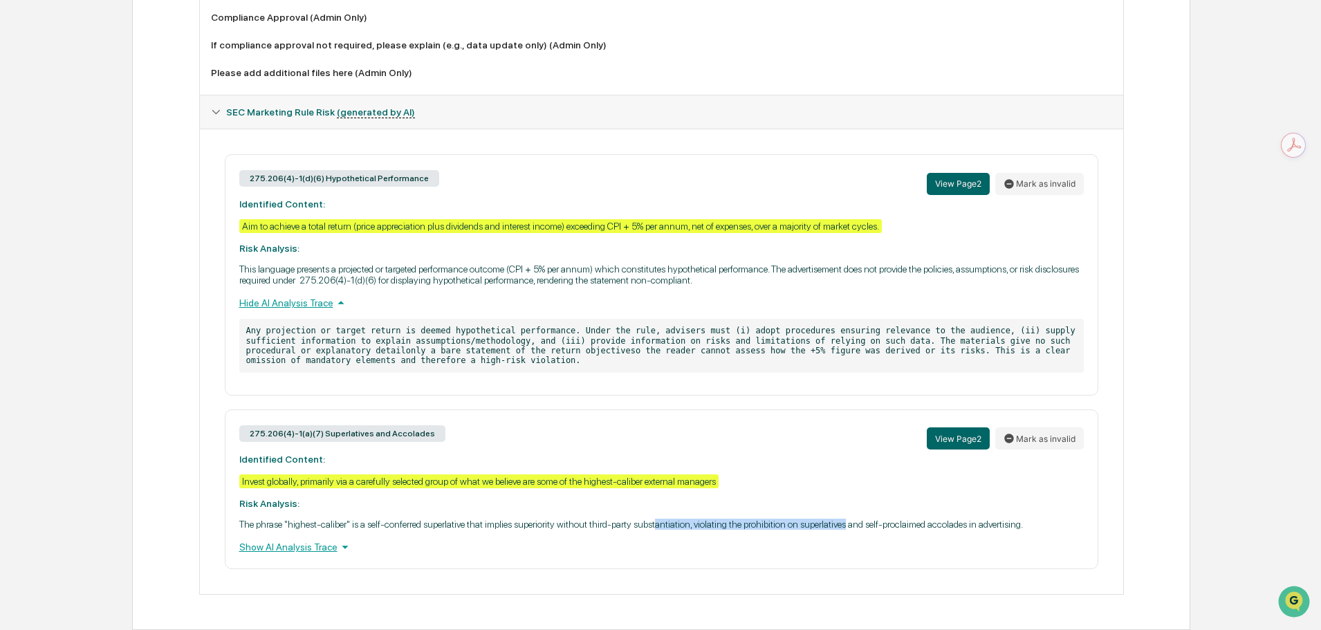
drag, startPoint x: 658, startPoint y: 528, endPoint x: 851, endPoint y: 520, distance: 193.1
click at [851, 520] on p "The phrase "highest-caliber" is a self-conferred superlative that implies super…" at bounding box center [661, 524] width 845 height 11
click at [341, 545] on icon at bounding box center [345, 546] width 15 height 15
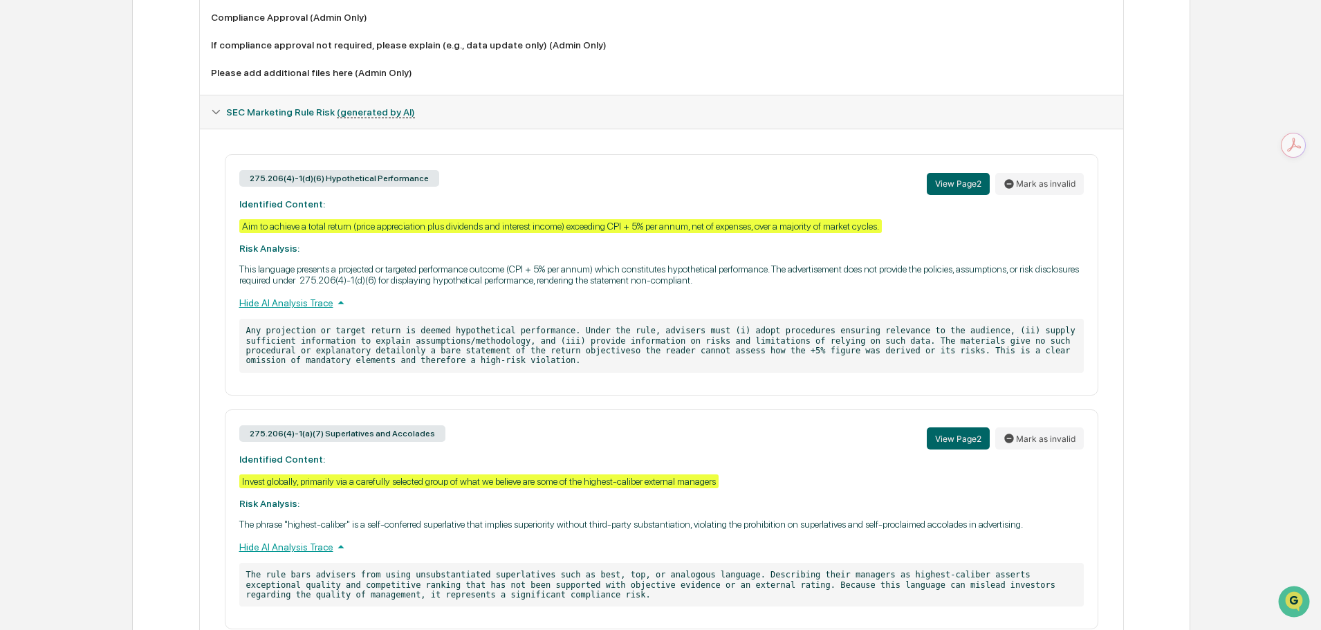
scroll to position [1420, 0]
